Goal: Find contact information: Find contact information

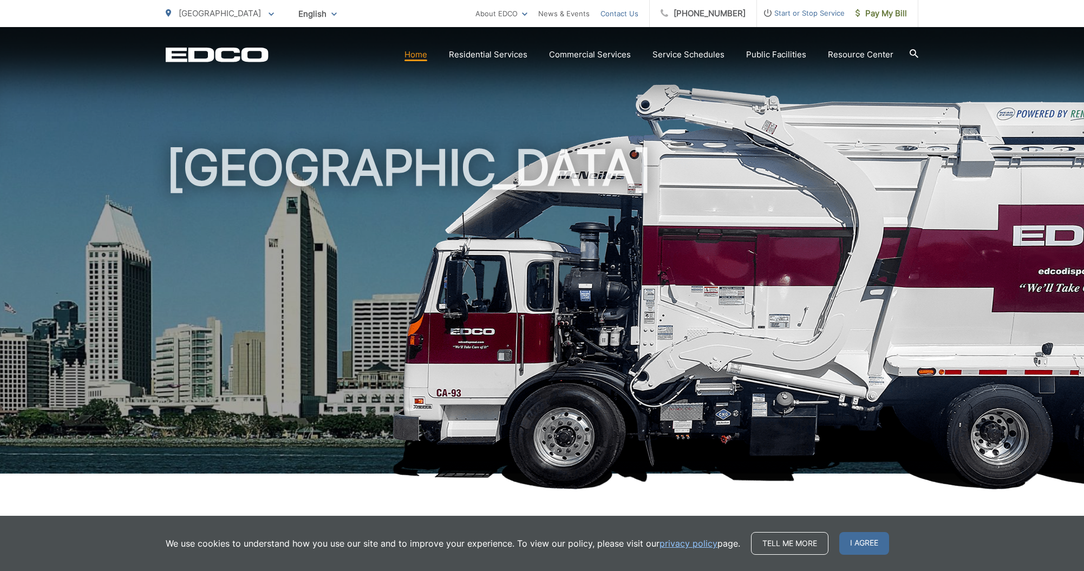
click at [636, 11] on link "Contact Us" at bounding box center [620, 13] width 38 height 13
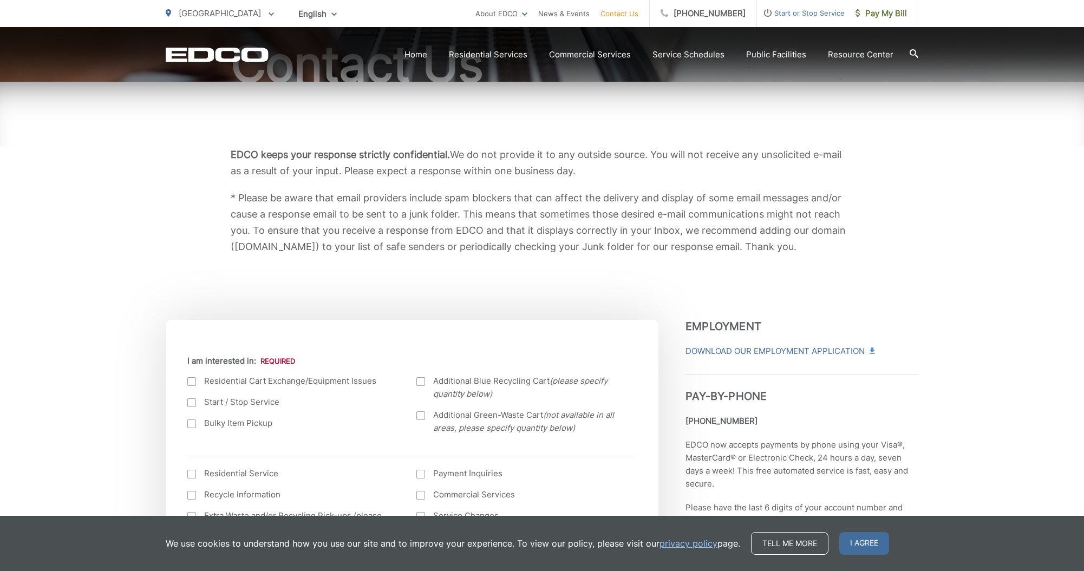
scroll to position [136, 0]
click at [870, 545] on span "I agree" at bounding box center [864, 543] width 50 height 23
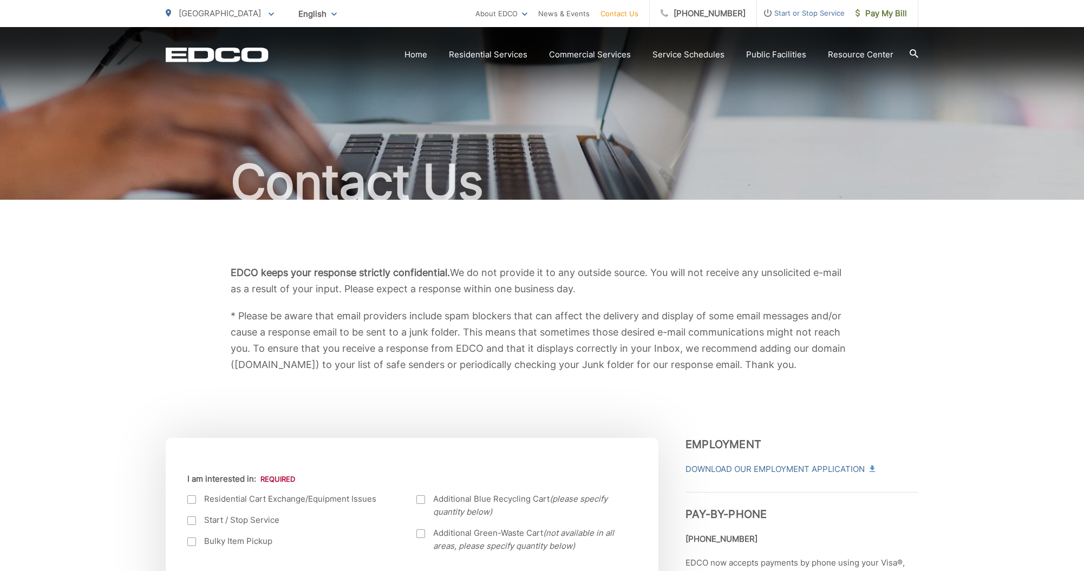
scroll to position [0, 0]
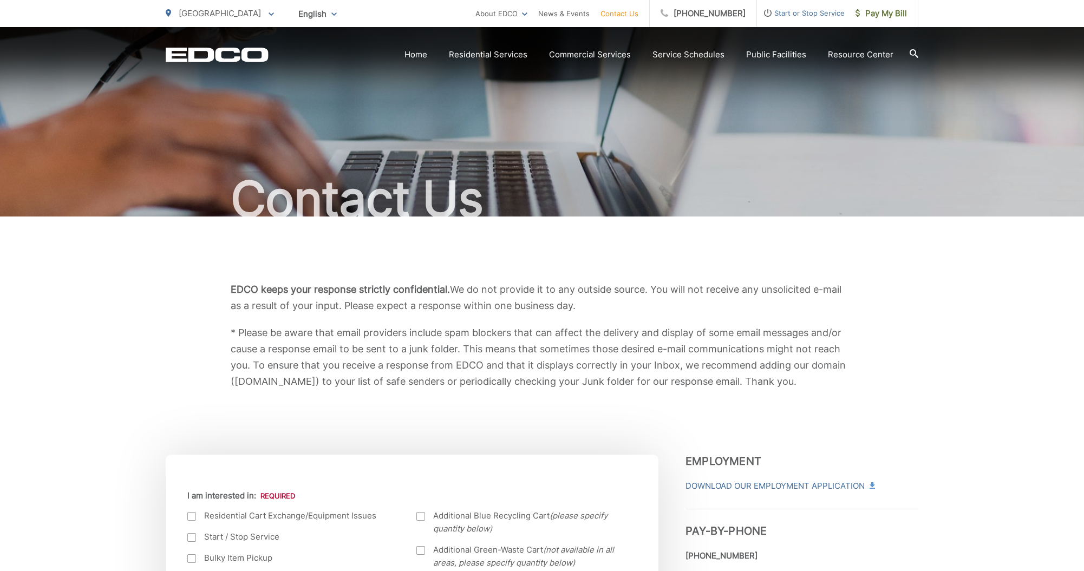
click at [635, 10] on link "Contact Us" at bounding box center [620, 13] width 38 height 13
click at [627, 17] on link "Contact Us" at bounding box center [620, 13] width 38 height 13
click at [638, 12] on link "Contact Us" at bounding box center [620, 13] width 38 height 13
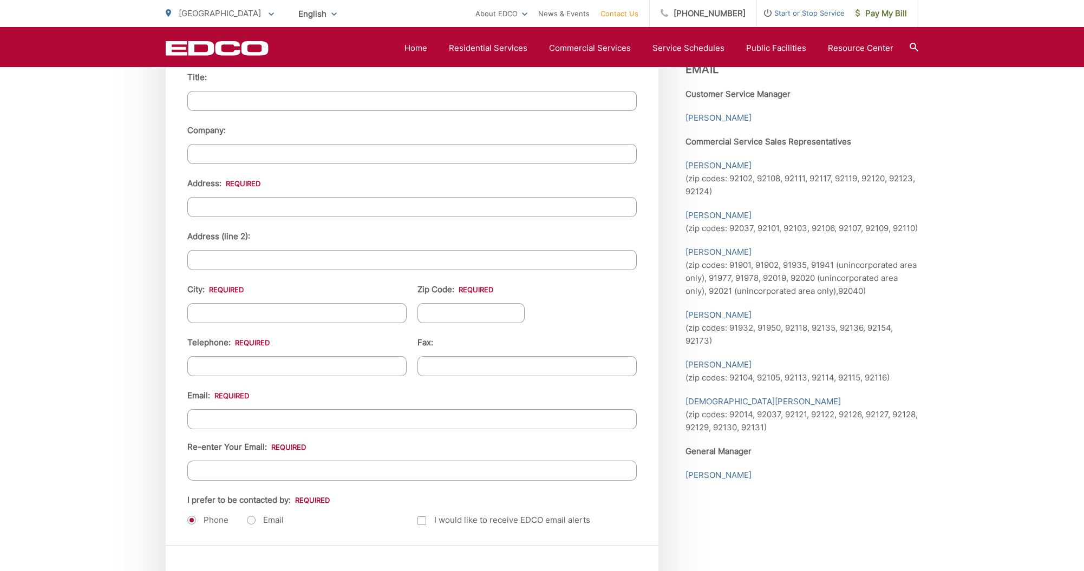
scroll to position [1129, 0]
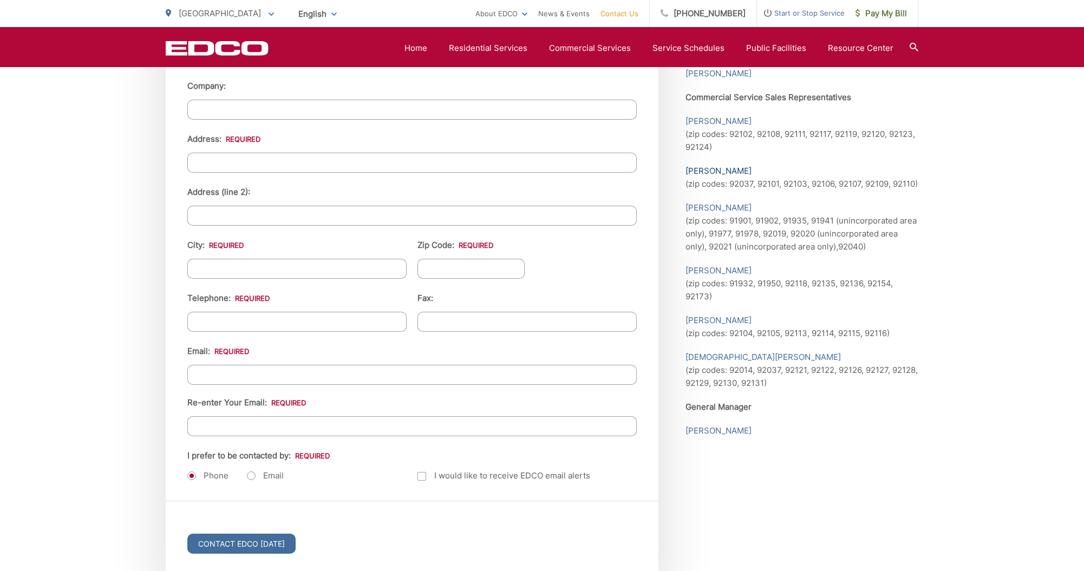
click at [712, 165] on link "[PERSON_NAME]" at bounding box center [719, 171] width 66 height 13
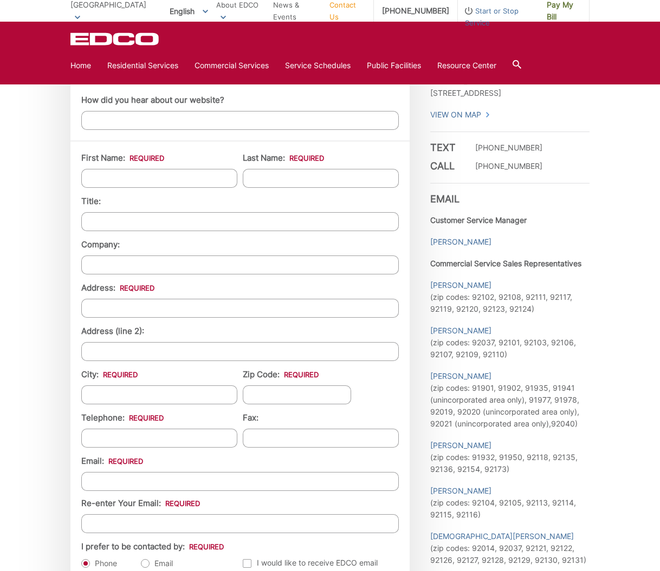
scroll to position [820, 0]
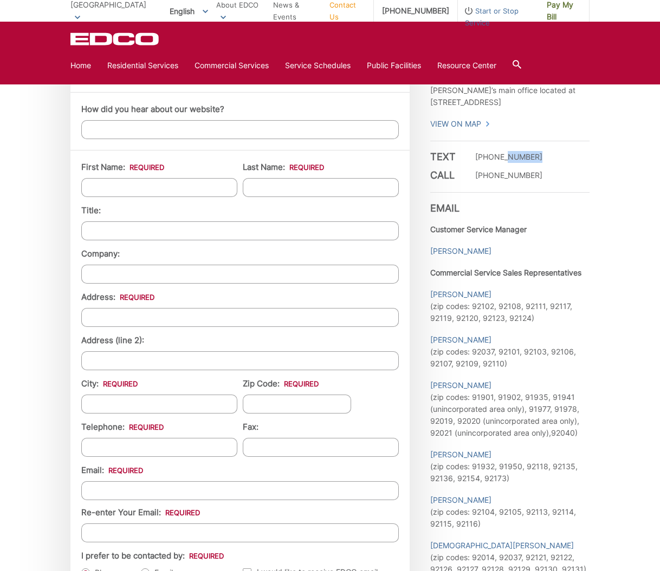
drag, startPoint x: 536, startPoint y: 156, endPoint x: 500, endPoint y: 159, distance: 35.8
click at [500, 159] on div "Text [PHONE_NUMBER]" at bounding box center [509, 157] width 159 height 12
drag, startPoint x: 539, startPoint y: 177, endPoint x: 433, endPoint y: 162, distance: 107.1
click at [430, 155] on div "Text [PHONE_NUMBER] Call [PHONE_NUMBER]" at bounding box center [509, 161] width 159 height 41
copy div "Text [PHONE_NUMBER] Call [PHONE_NUMBER]"
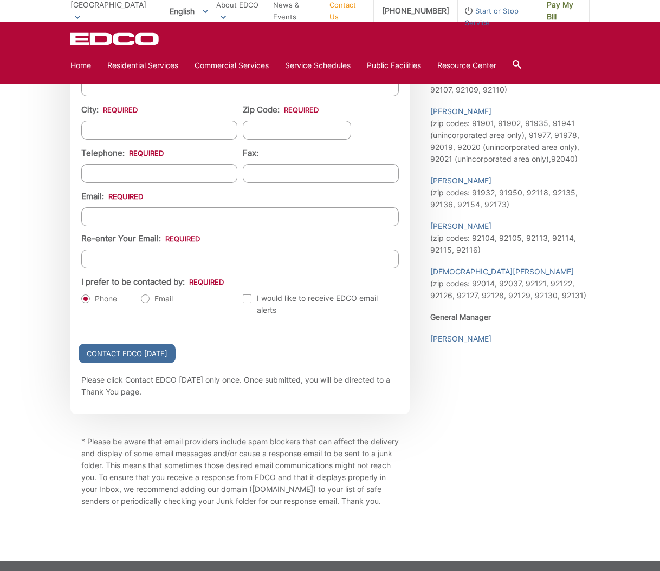
scroll to position [1067, 0]
